Goal: Task Accomplishment & Management: Use online tool/utility

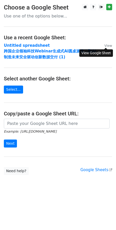
click at [108, 46] on small "View" at bounding box center [109, 46] width 8 height 4
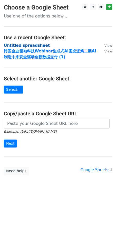
click at [35, 45] on strong "Untitled spreadsheet" at bounding box center [27, 45] width 46 height 5
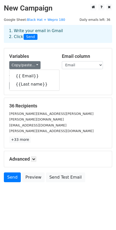
click at [41, 60] on div "Variables Copy/paste... {{ Email}} {{Last name}}" at bounding box center [31, 61] width 53 height 16
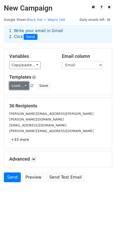
click at [22, 86] on link "Load..." at bounding box center [19, 86] width 20 height 8
click at [49, 73] on div "Variables Copy/paste... {{ Email}} {{Last name}} Email column Email Last name T…" at bounding box center [58, 71] width 108 height 47
click at [21, 85] on link "Load..." at bounding box center [19, 86] width 20 height 8
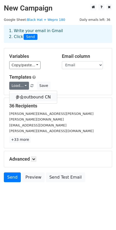
click at [20, 97] on link "参会outbound CN" at bounding box center [34, 97] width 48 height 8
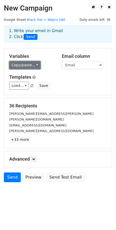
click at [27, 66] on link "Copy/paste..." at bounding box center [24, 65] width 31 height 8
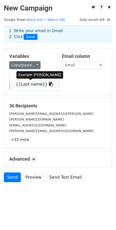
click at [30, 85] on link "{{Last name}}" at bounding box center [35, 84] width 50 height 8
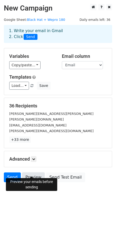
click at [38, 176] on link "Preview" at bounding box center [33, 177] width 23 height 10
